Goal: Register for event/course

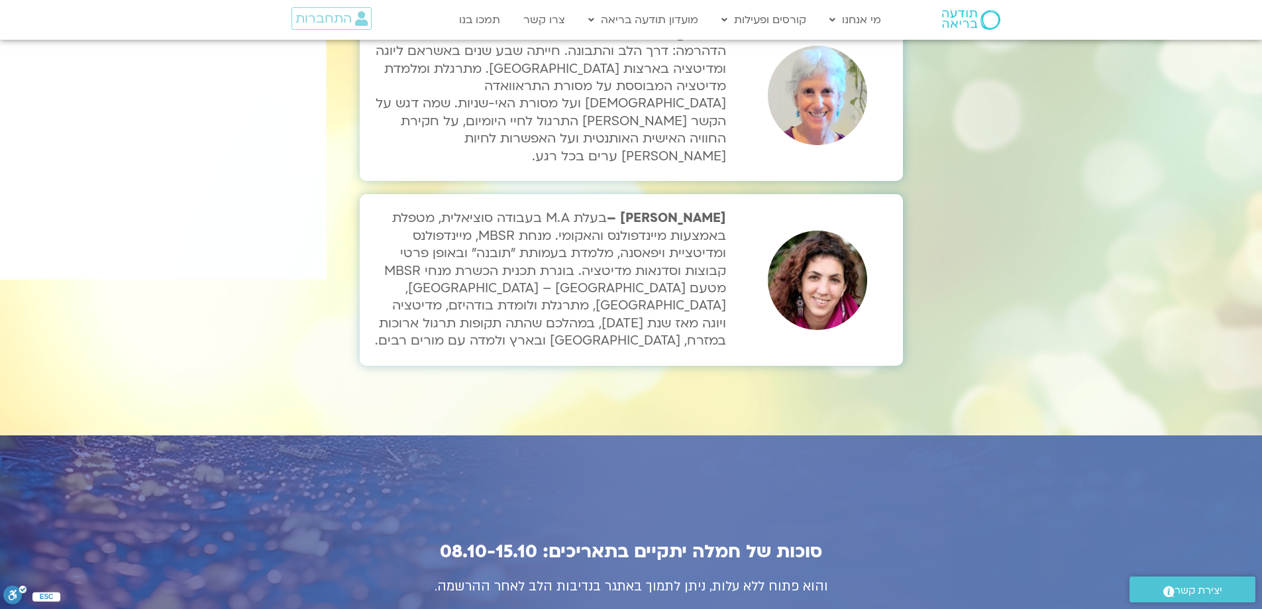
scroll to position [4373, 0]
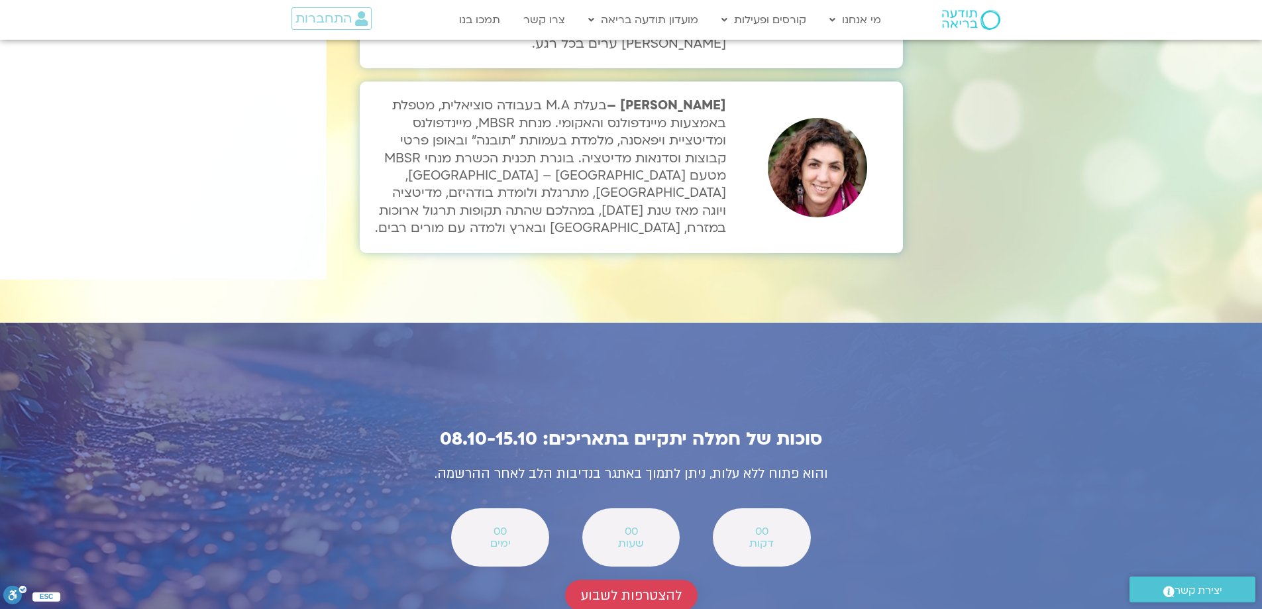
click at [658, 588] on span "להצטרפות לשבוע" at bounding box center [631, 595] width 101 height 15
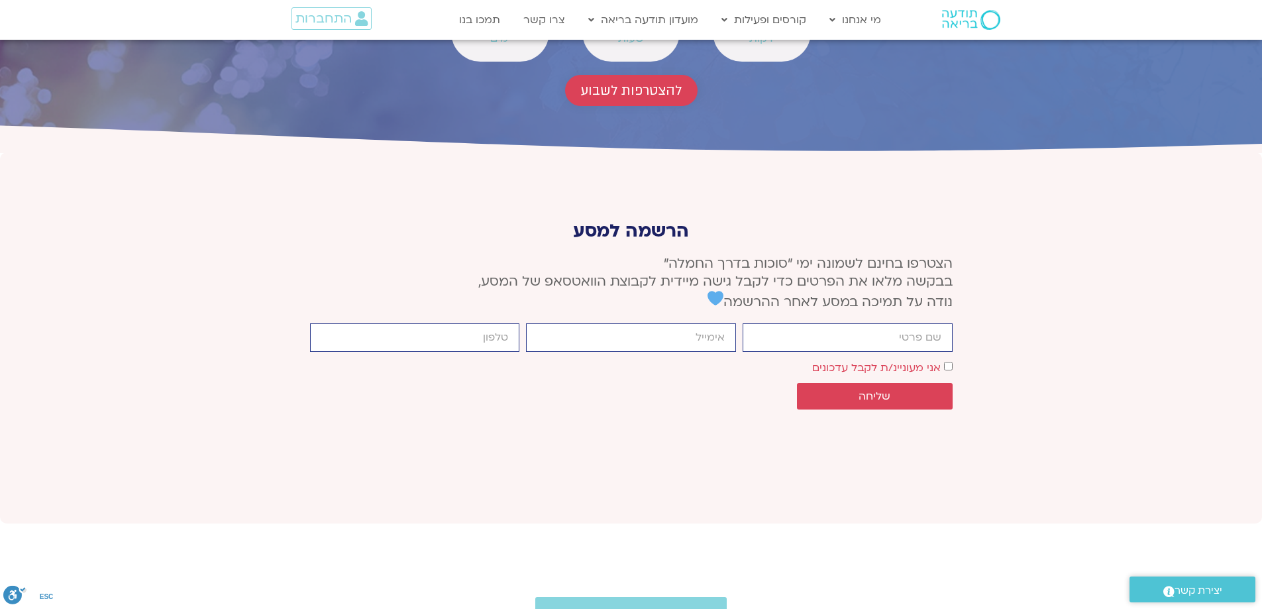
scroll to position [4957, 0]
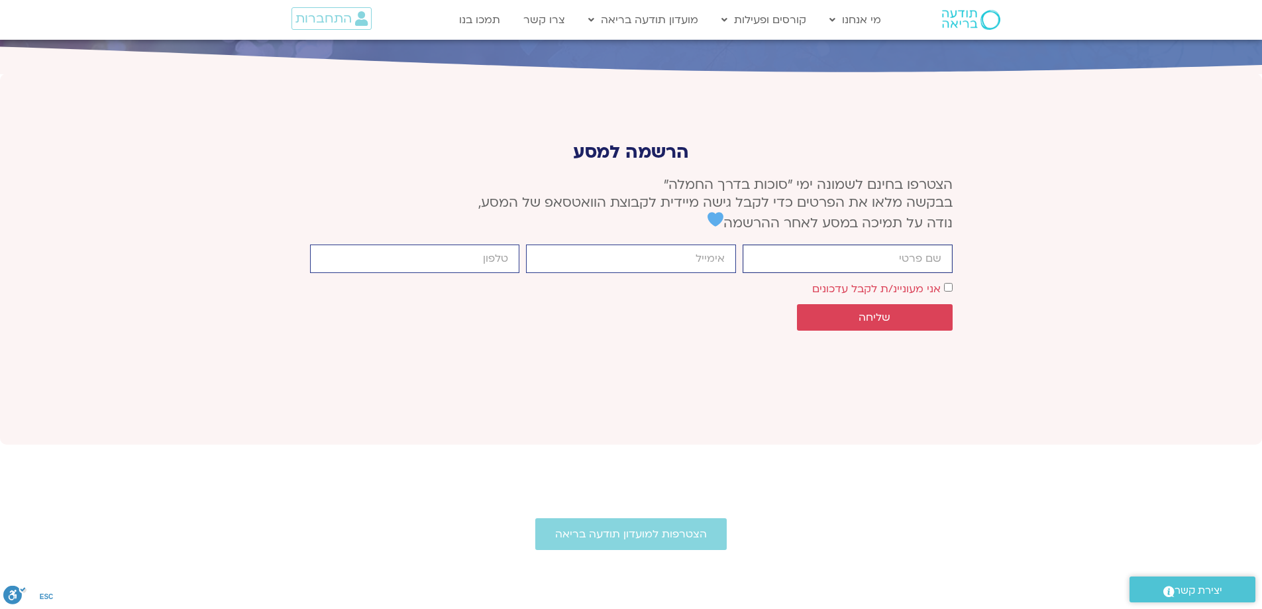
click at [789, 245] on input "firstname" at bounding box center [848, 259] width 210 height 28
click at [802, 245] on input "firstname" at bounding box center [848, 259] width 210 height 28
type input "c"
type input "[PERSON_NAME]"
click at [695, 245] on input "email" at bounding box center [631, 259] width 210 height 28
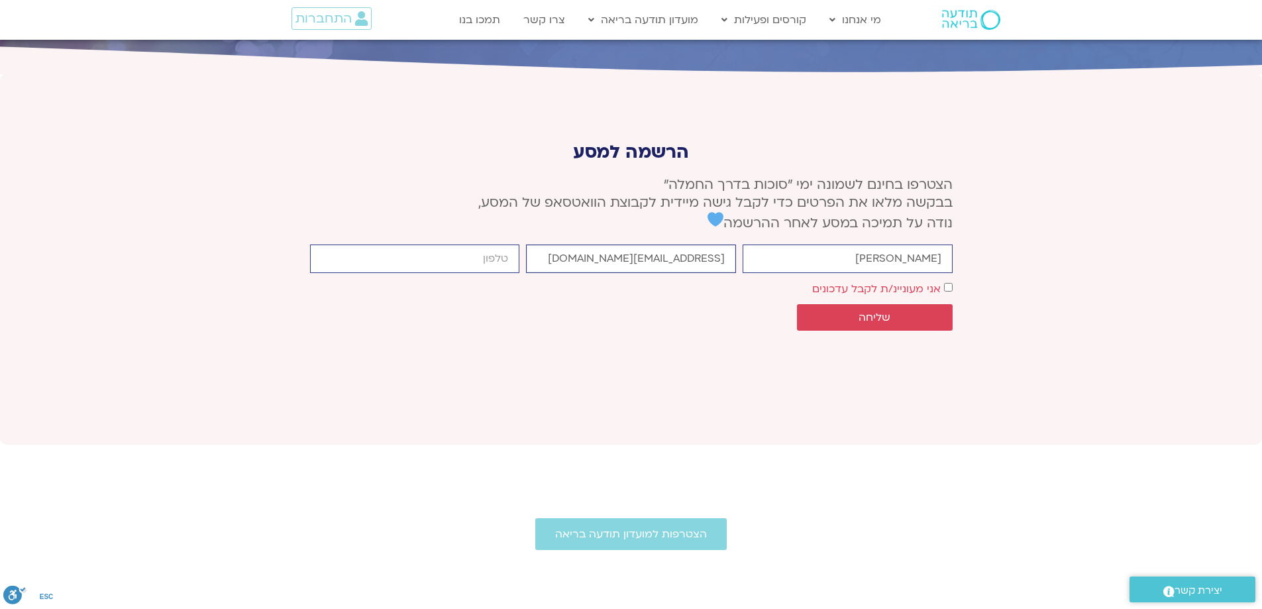
type input "[EMAIL_ADDRESS][DOMAIN_NAME]"
click at [445, 245] on input "cellphone" at bounding box center [415, 259] width 210 height 28
type input "0506477822"
click at [915, 311] on span "שליחה" at bounding box center [875, 317] width 124 height 12
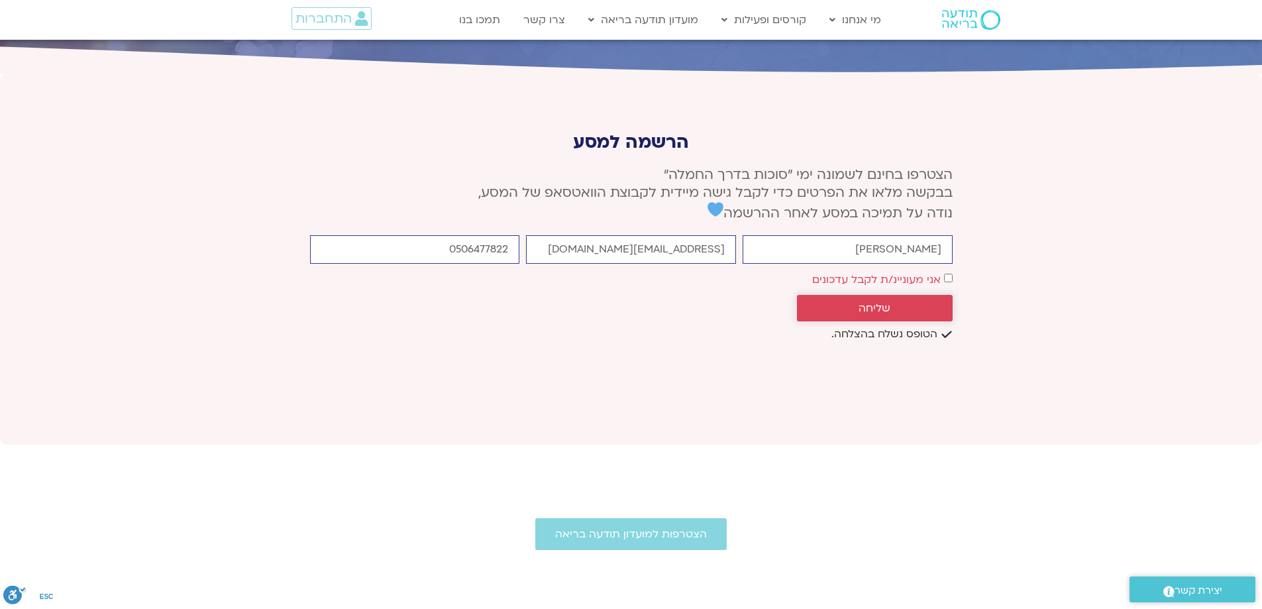
scroll to position [4948, 0]
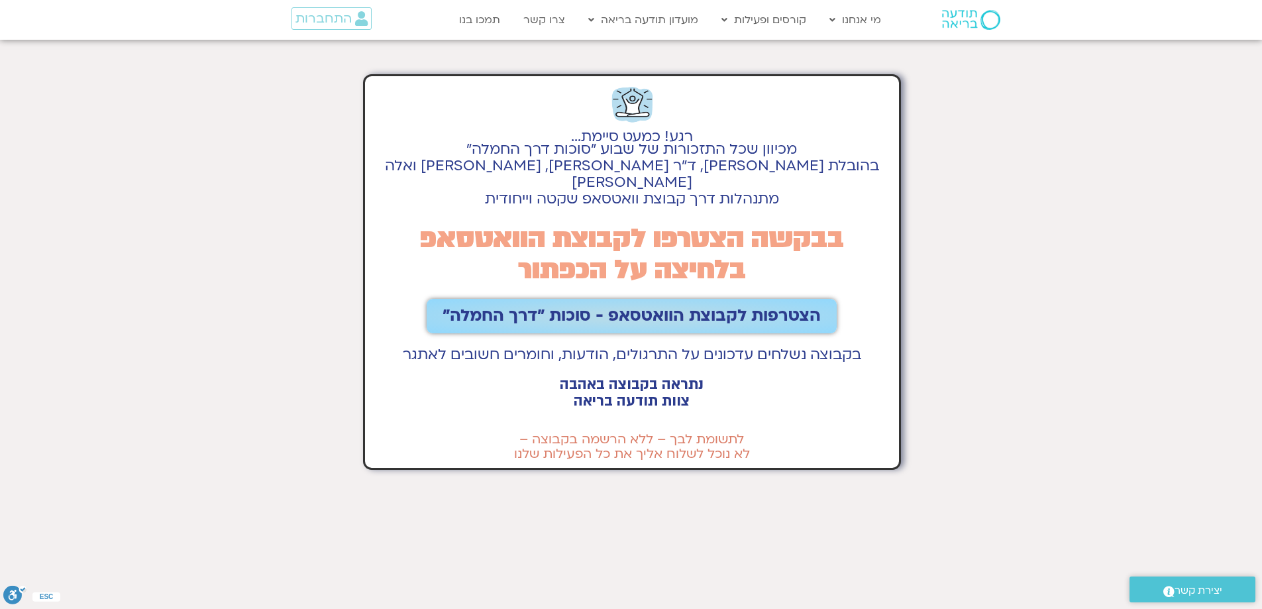
click at [789, 307] on span "הצטרפות לקבוצת הוואטסאפ - סוכות ״דרך החמלה״" at bounding box center [632, 316] width 378 height 19
